Goal: Task Accomplishment & Management: Complete application form

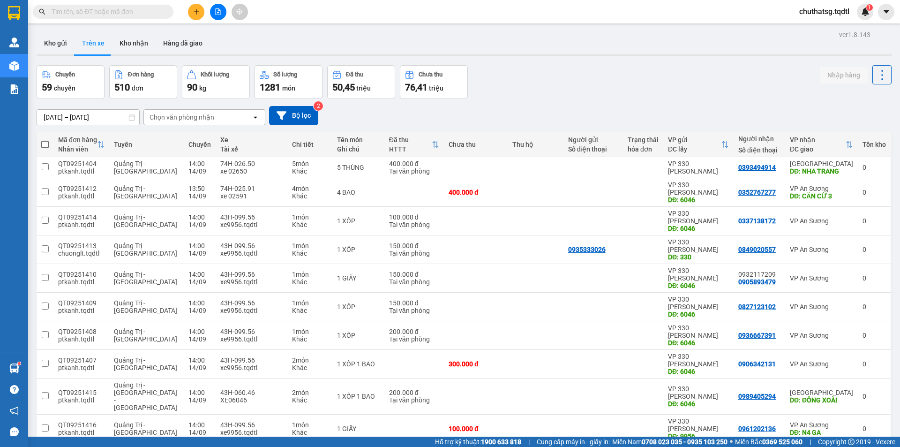
click at [196, 9] on icon "plus" at bounding box center [196, 11] width 7 height 7
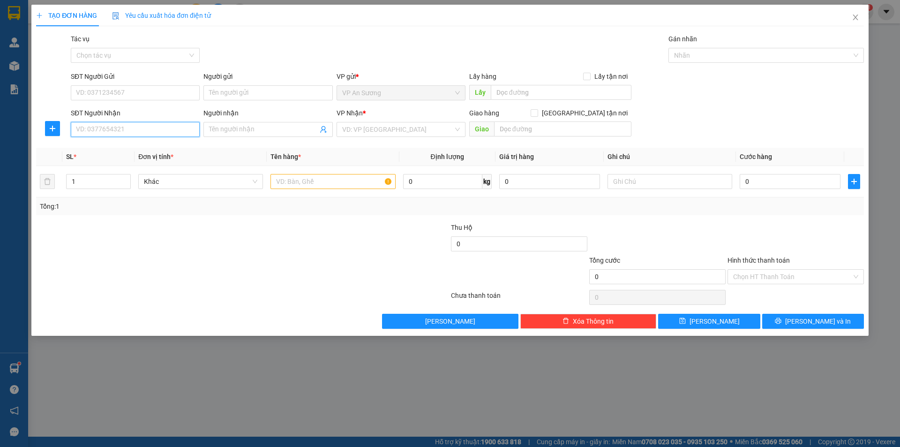
click at [126, 124] on input "SĐT Người Nhận" at bounding box center [135, 129] width 129 height 15
type input "0989927674"
click at [447, 134] on input "search" at bounding box center [397, 129] width 111 height 14
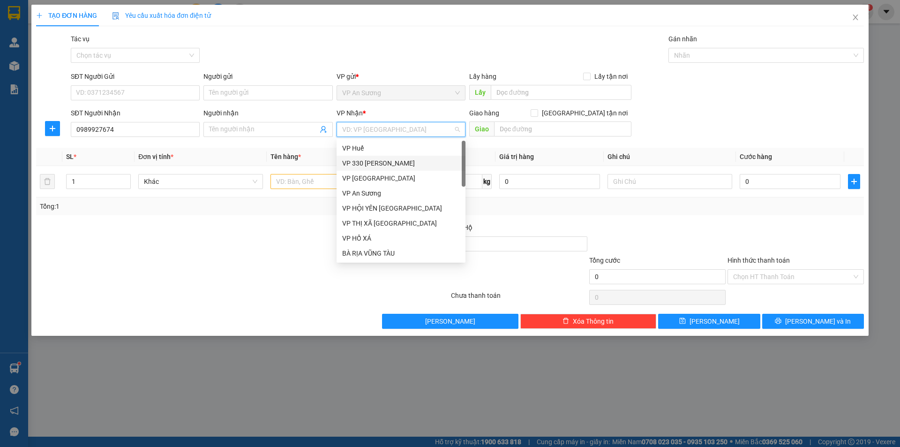
click at [377, 159] on div "VP 330 [PERSON_NAME]" at bounding box center [401, 163] width 118 height 10
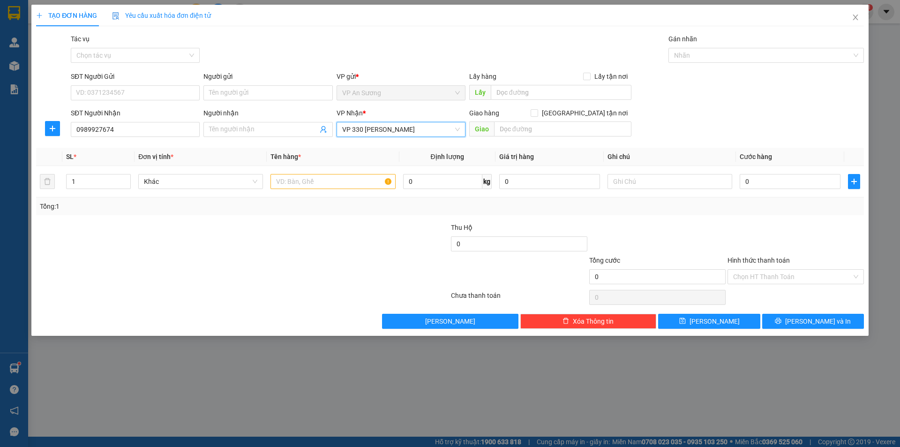
click at [553, 138] on div "Giao hàng [GEOGRAPHIC_DATA] tận nơi [GEOGRAPHIC_DATA]" at bounding box center [550, 124] width 162 height 33
click at [559, 133] on input "text" at bounding box center [562, 128] width 137 height 15
type input "n"
type input "NGA [DATE] LANG"
type input "2"
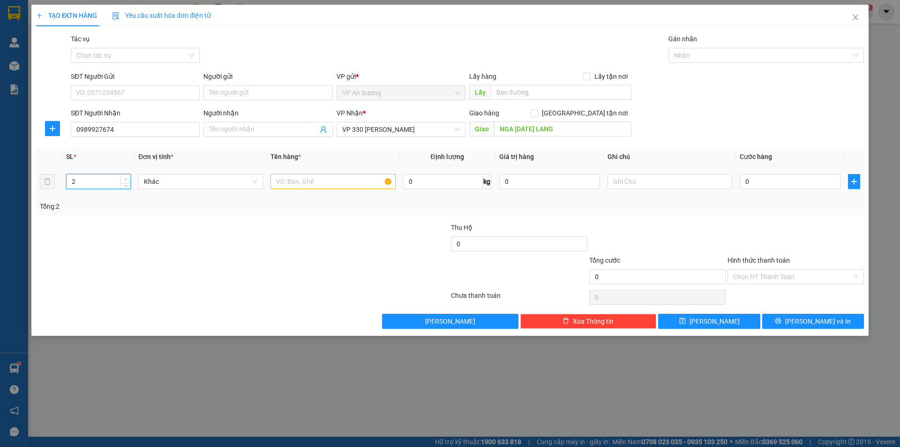
click at [123, 180] on span "up" at bounding box center [126, 179] width 6 height 6
click at [348, 180] on input "text" at bounding box center [333, 181] width 125 height 15
type input "1"
type input "2 BAO"
click at [765, 186] on input "0" at bounding box center [790, 181] width 101 height 15
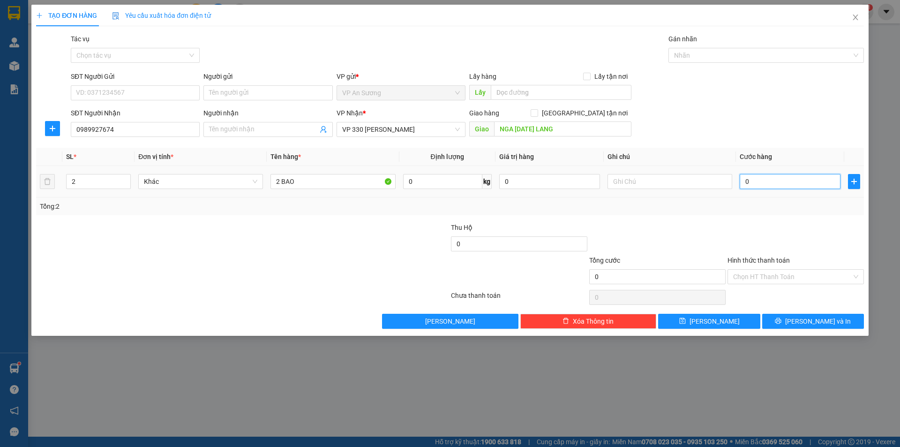
type input "1"
type input "15"
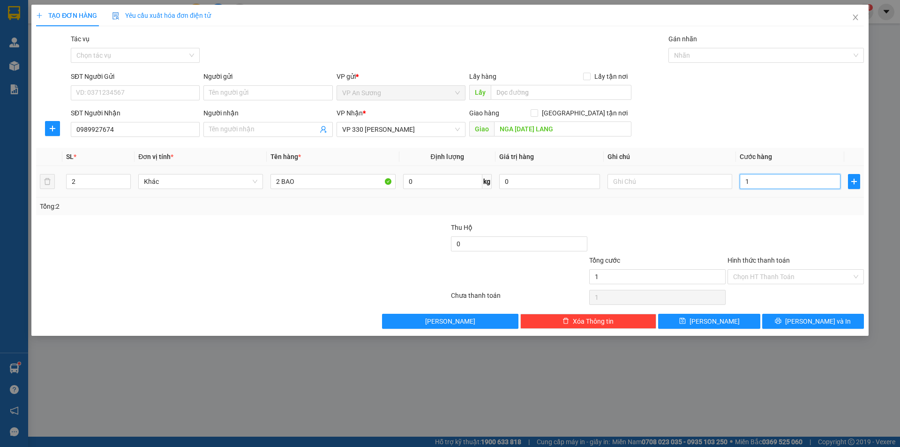
type input "15"
type input "150"
type input "1.500"
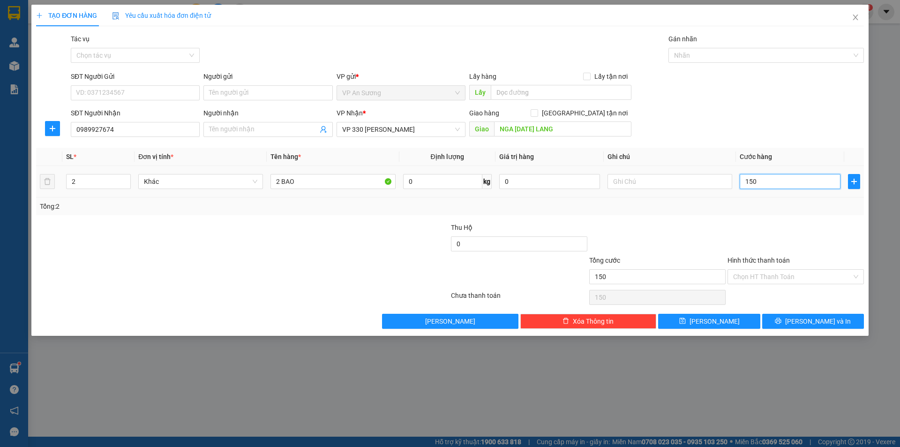
type input "1.500"
type input "15.000"
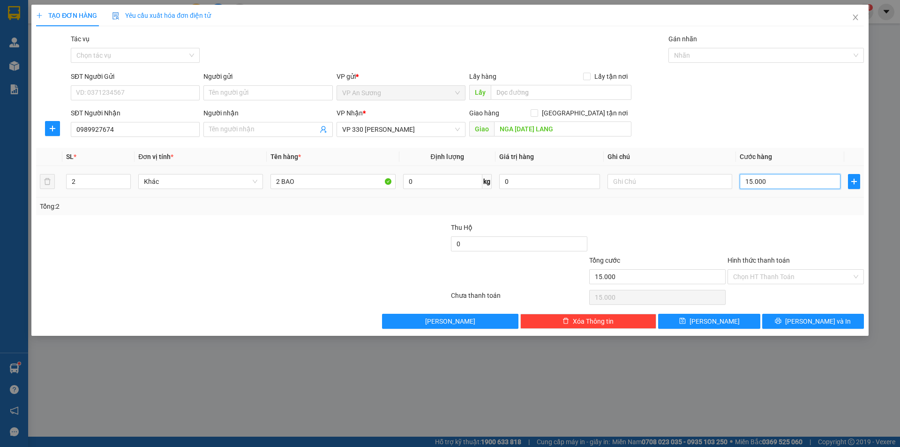
type input "150.000"
click at [786, 272] on input "Hình thức thanh toán" at bounding box center [792, 277] width 119 height 14
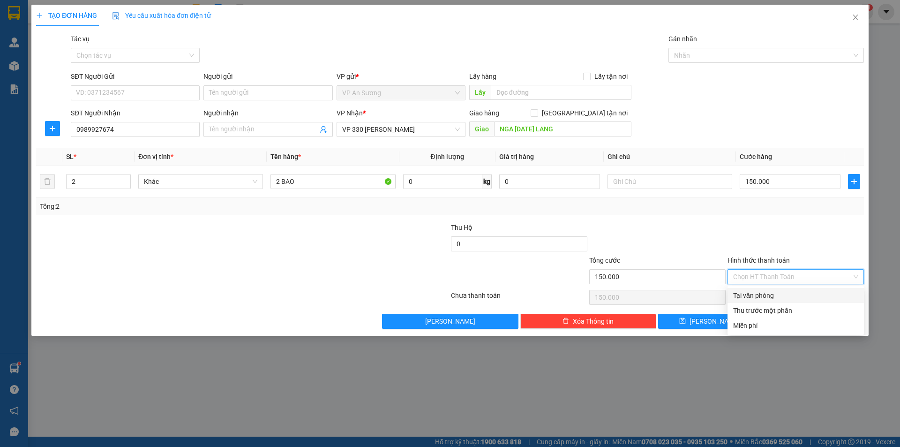
click at [784, 300] on div "Tại văn phòng" at bounding box center [795, 295] width 125 height 10
type input "0"
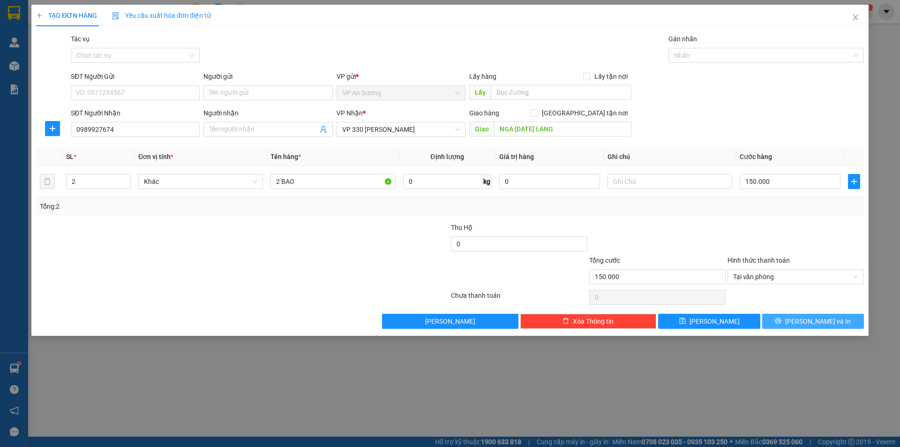
click at [782, 324] on icon "printer" at bounding box center [778, 320] width 7 height 7
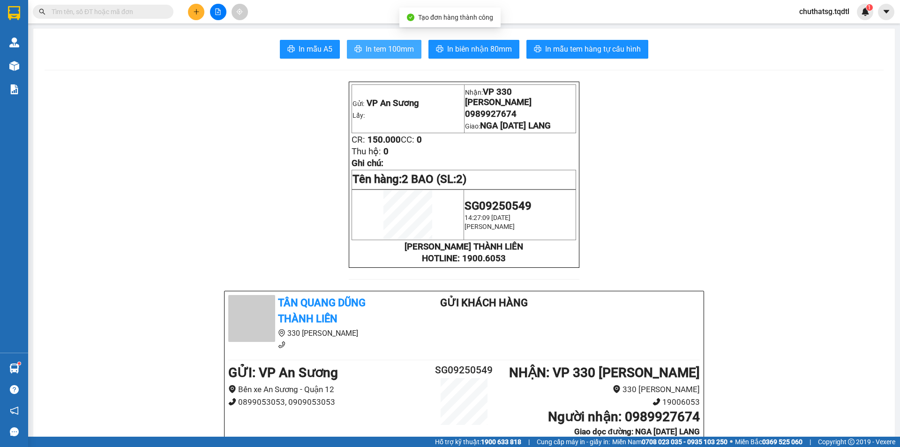
click at [393, 57] on button "In tem 100mm" at bounding box center [384, 49] width 75 height 19
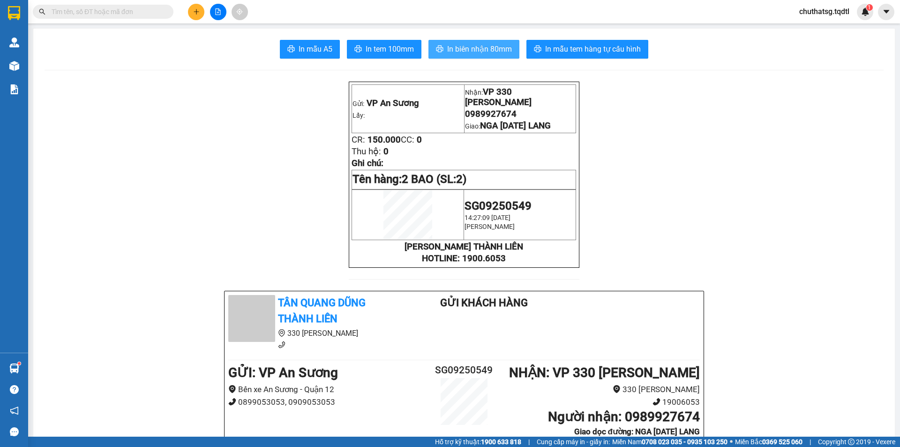
click at [479, 52] on span "In biên nhận 80mm" at bounding box center [479, 49] width 65 height 12
click at [366, 54] on span "In tem 100mm" at bounding box center [390, 49] width 48 height 12
